Goal: Information Seeking & Learning: Stay updated

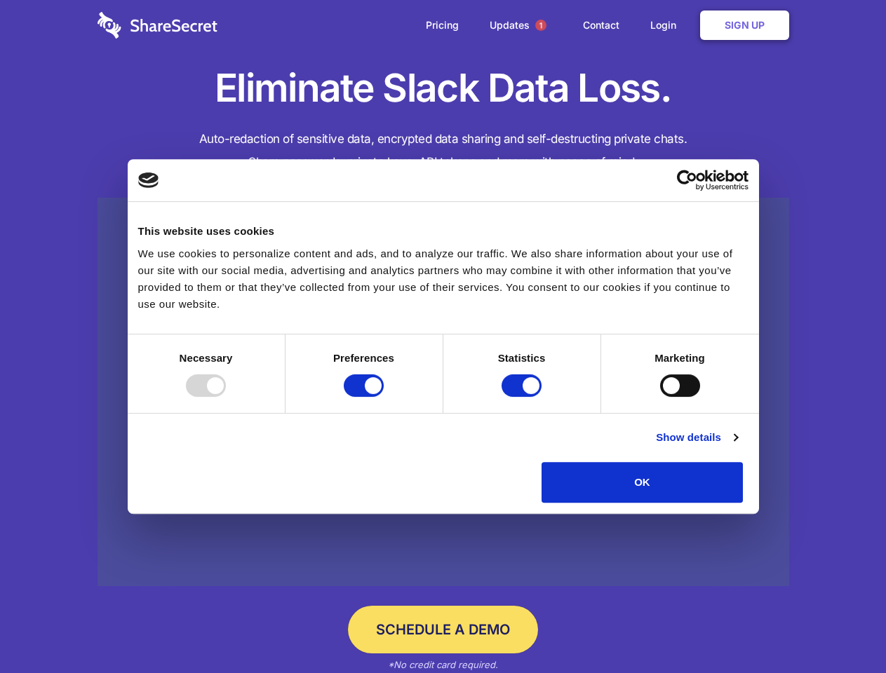
click at [226, 397] on div at bounding box center [206, 386] width 40 height 22
click at [384, 397] on input "Preferences" at bounding box center [364, 386] width 40 height 22
checkbox input "false"
click at [523, 397] on input "Statistics" at bounding box center [522, 386] width 40 height 22
checkbox input "false"
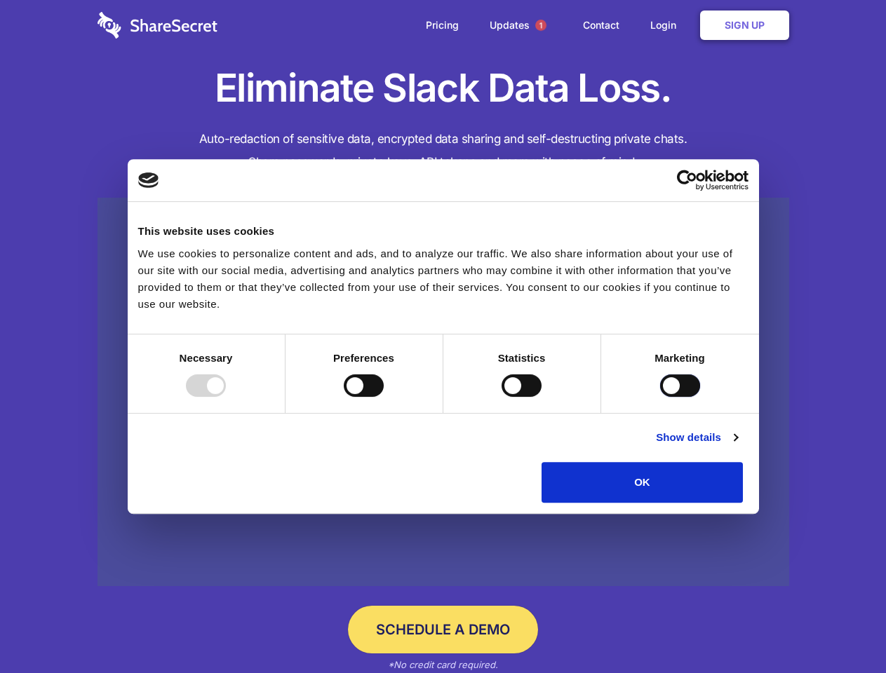
click at [660, 397] on input "Marketing" at bounding box center [680, 386] width 40 height 22
checkbox input "true"
click at [737, 446] on link "Show details" at bounding box center [696, 437] width 81 height 17
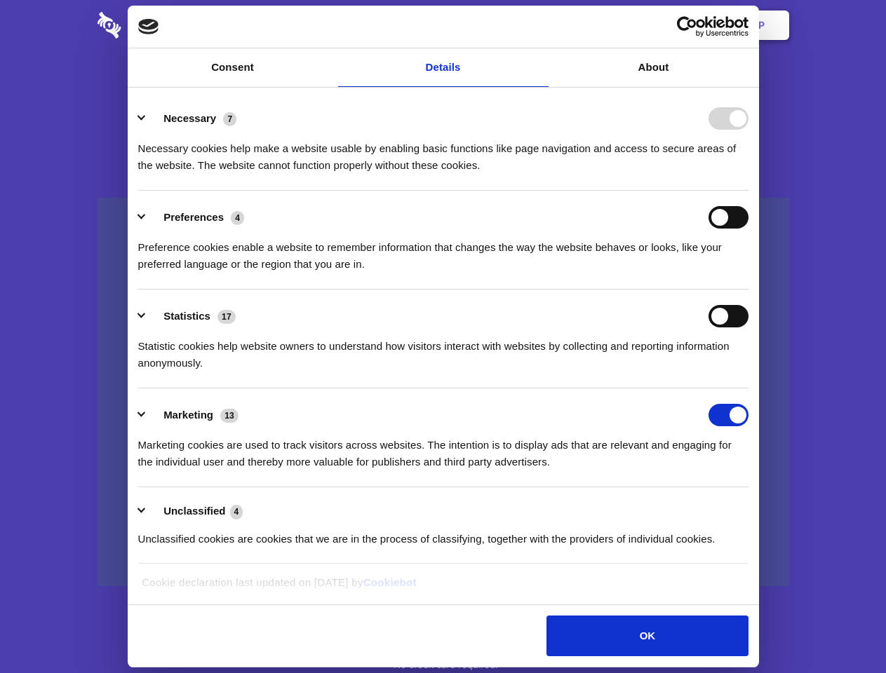
click at [755, 508] on ul "Necessary 7 Necessary cookies help make a website usable by enabling basic func…" at bounding box center [443, 328] width 624 height 473
click at [540, 25] on span "1" at bounding box center [540, 25] width 11 height 11
